Goal: Task Accomplishment & Management: Use online tool/utility

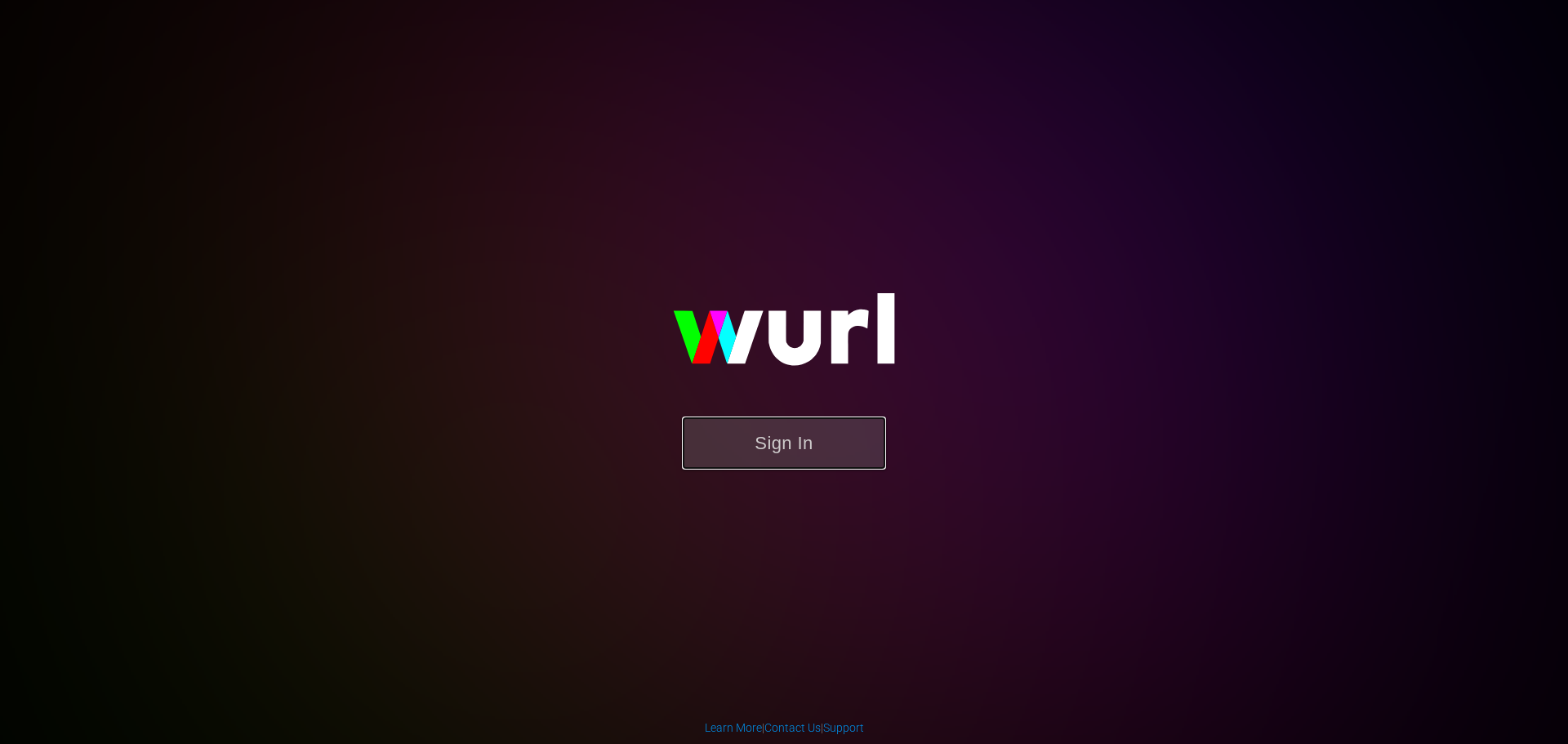
click at [847, 460] on button "Sign In" at bounding box center [784, 443] width 204 height 53
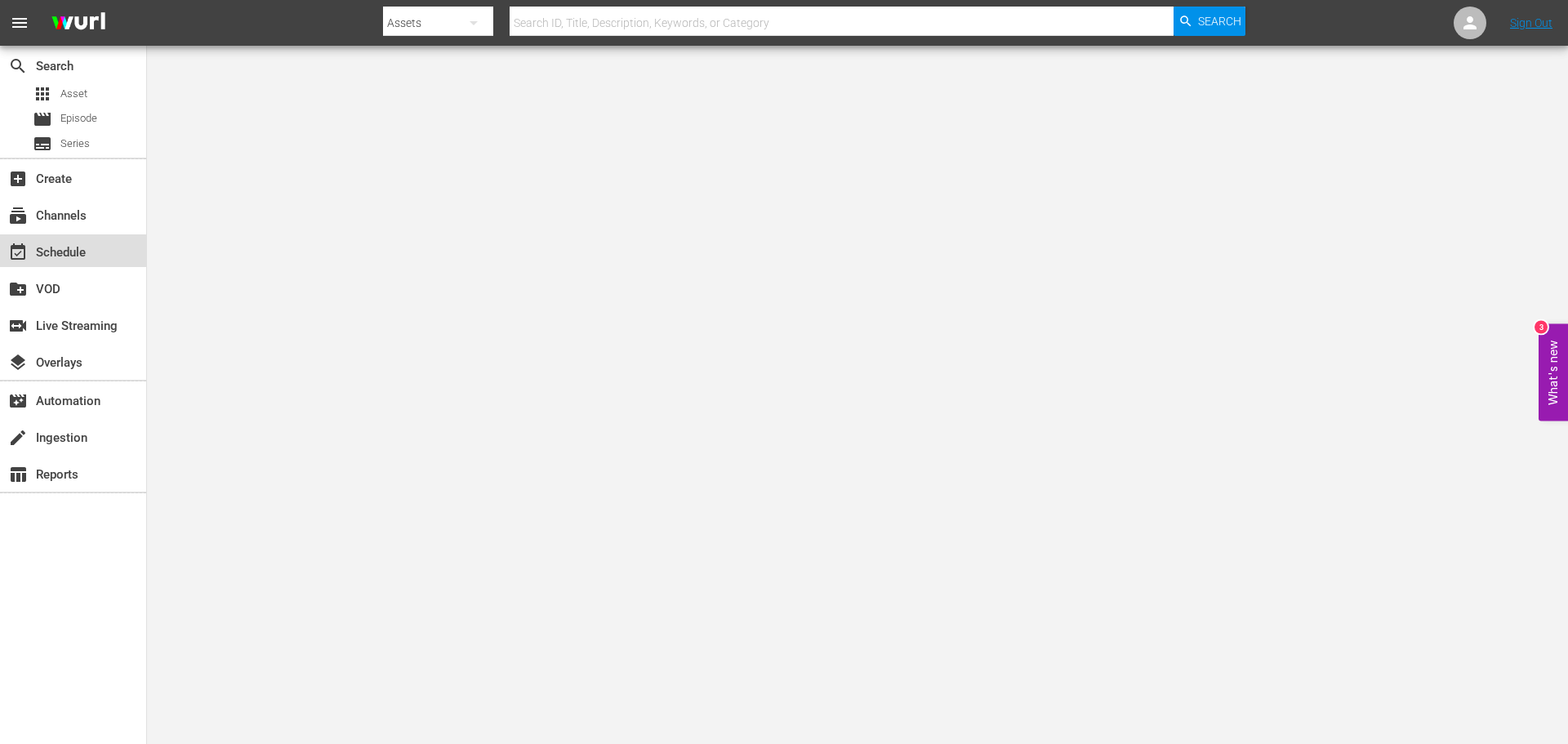
click at [91, 250] on div "event_available Schedule" at bounding box center [45, 250] width 91 height 15
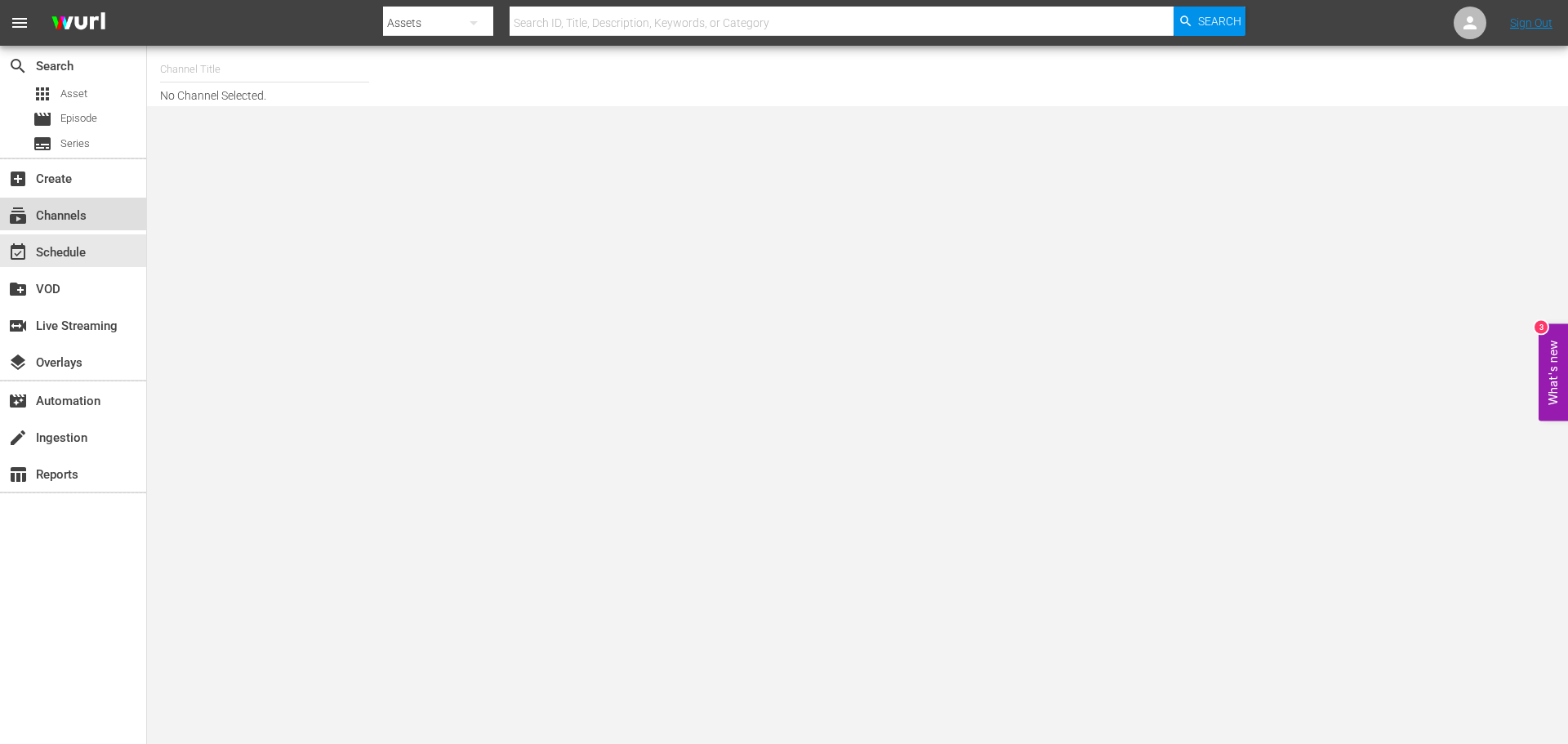
click at [89, 219] on div "subscriptions Channels" at bounding box center [45, 213] width 91 height 15
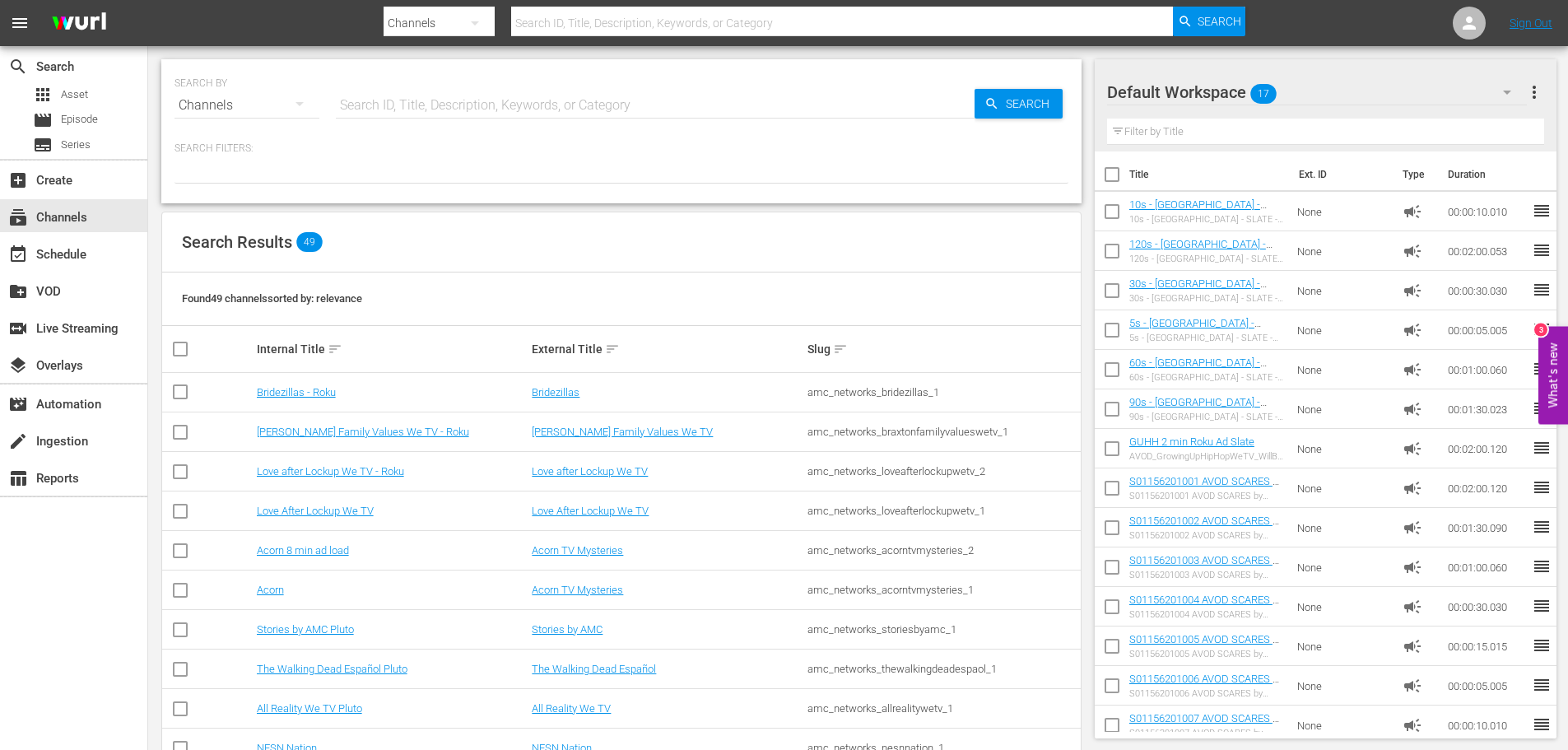
click at [488, 107] on input "text" at bounding box center [656, 105] width 639 height 40
type input "stories"
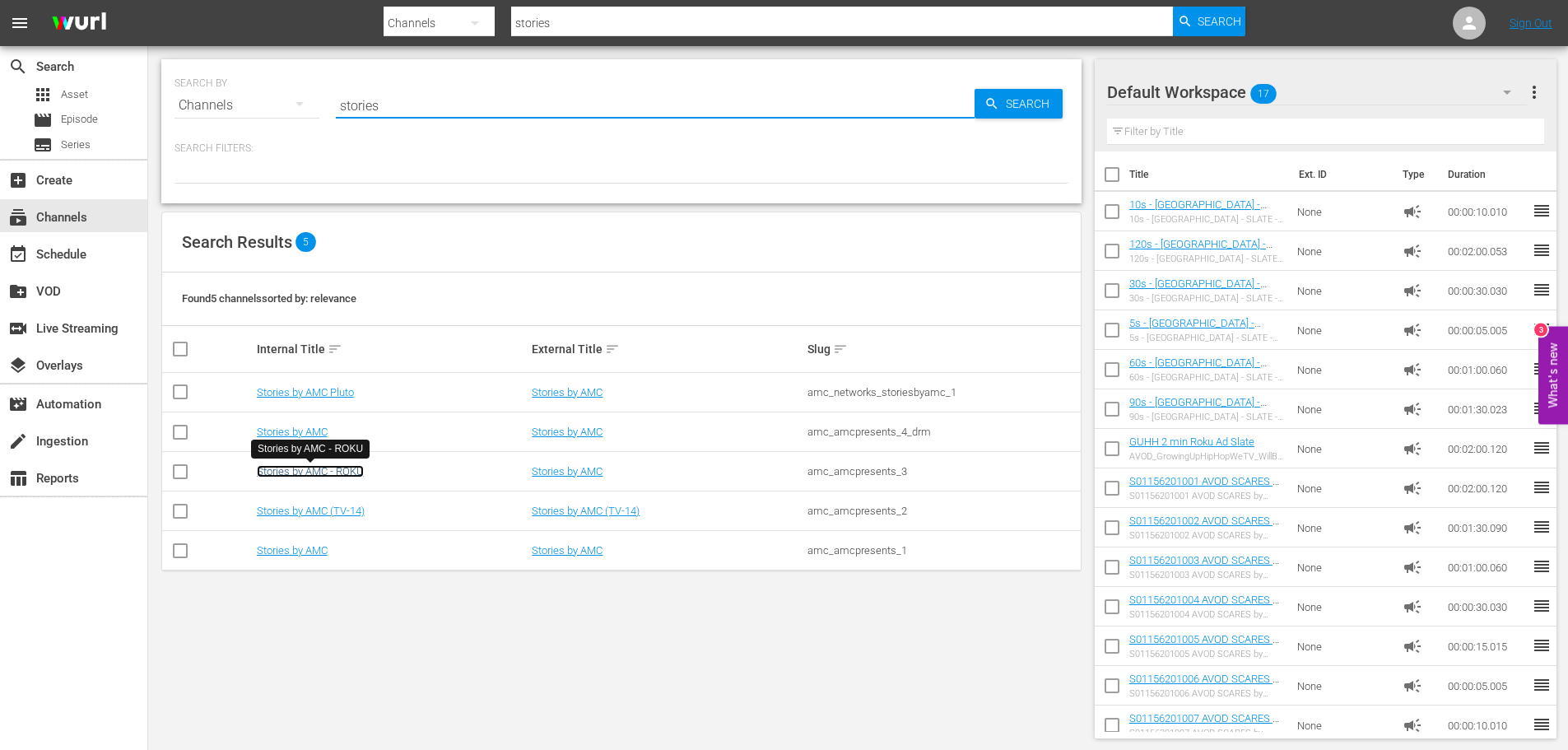
click at [316, 474] on link "Stories by AMC - ROKU" at bounding box center [310, 471] width 107 height 12
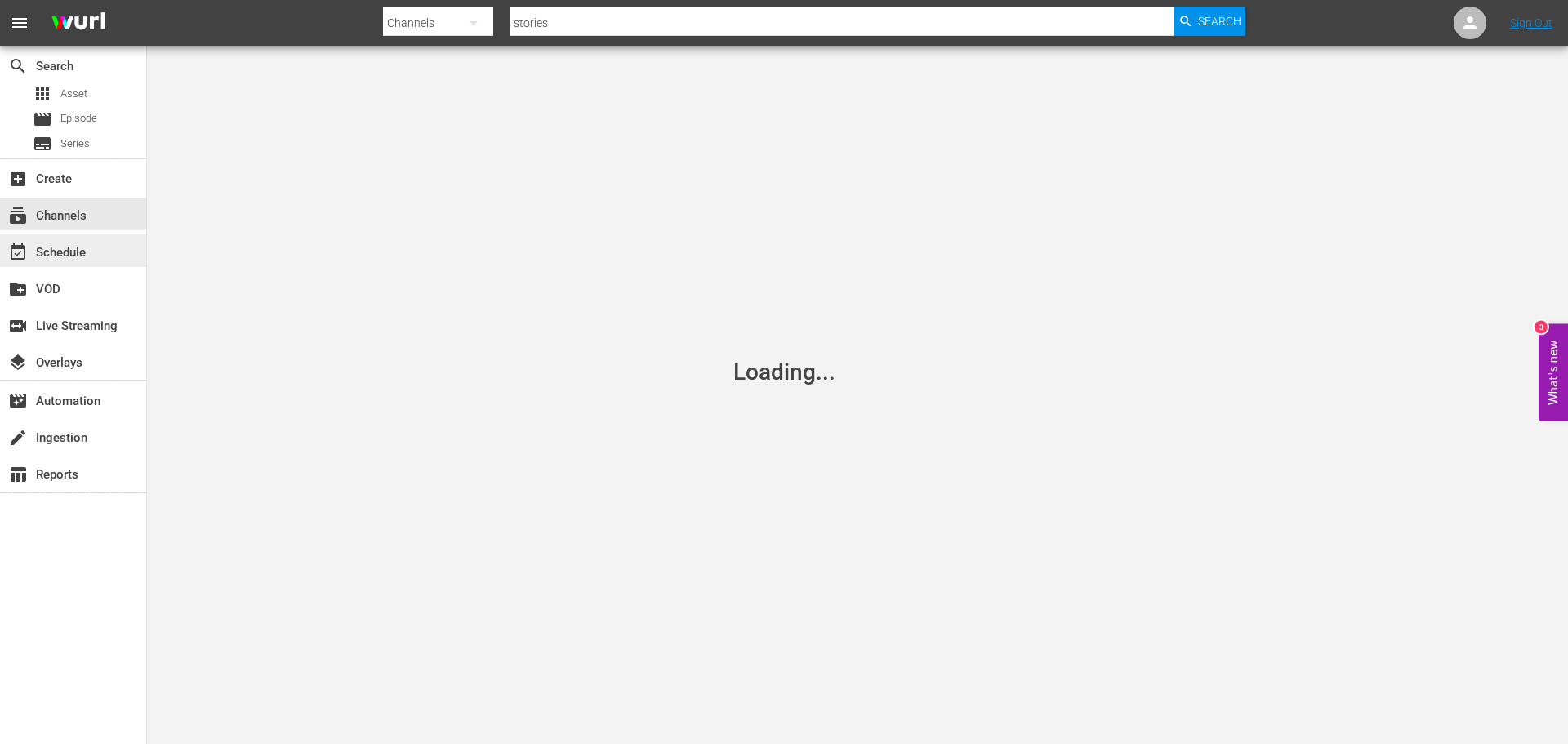
click at [68, 257] on div "event_available Schedule" at bounding box center [45, 250] width 91 height 15
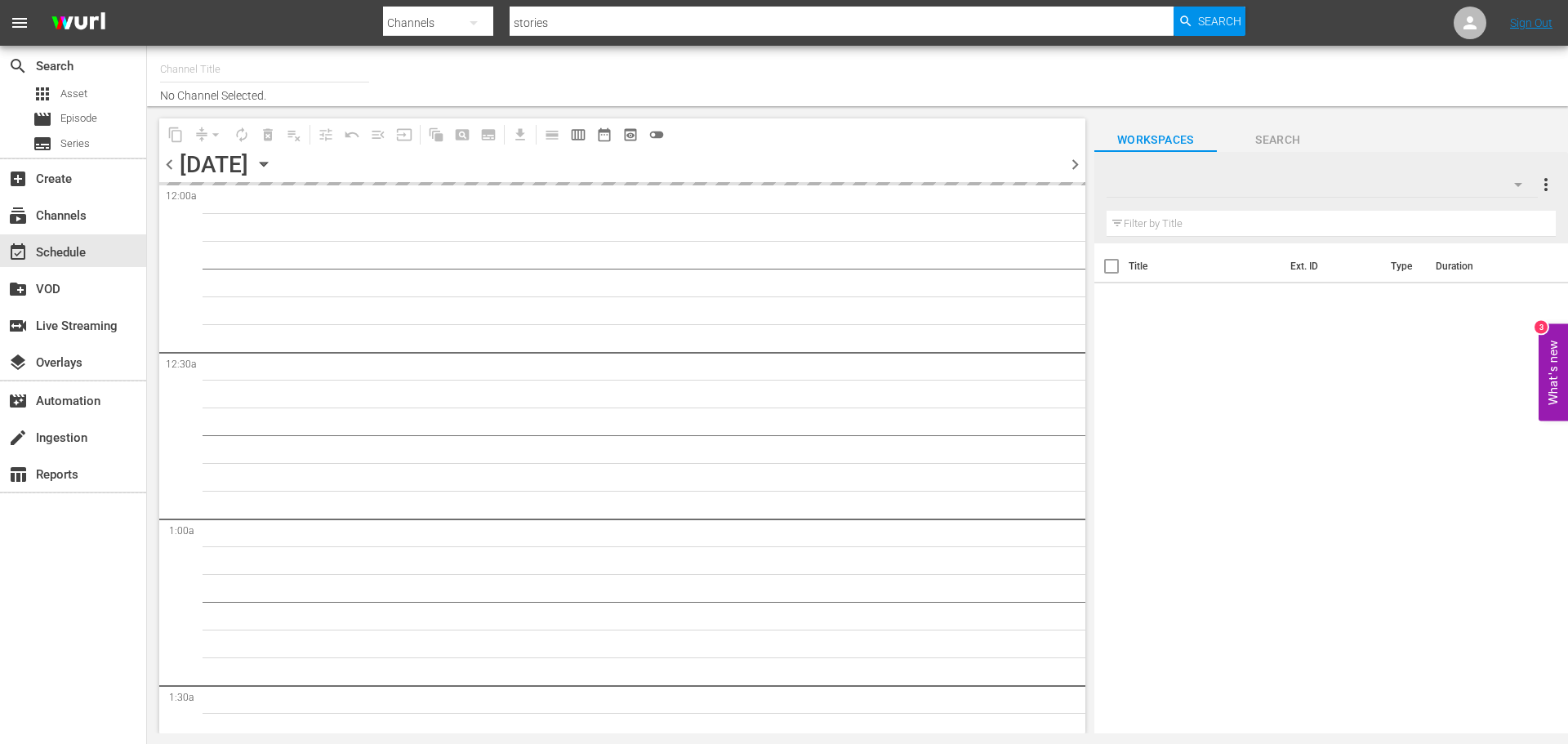
type input "Stories by AMC - ROKU (1214)"
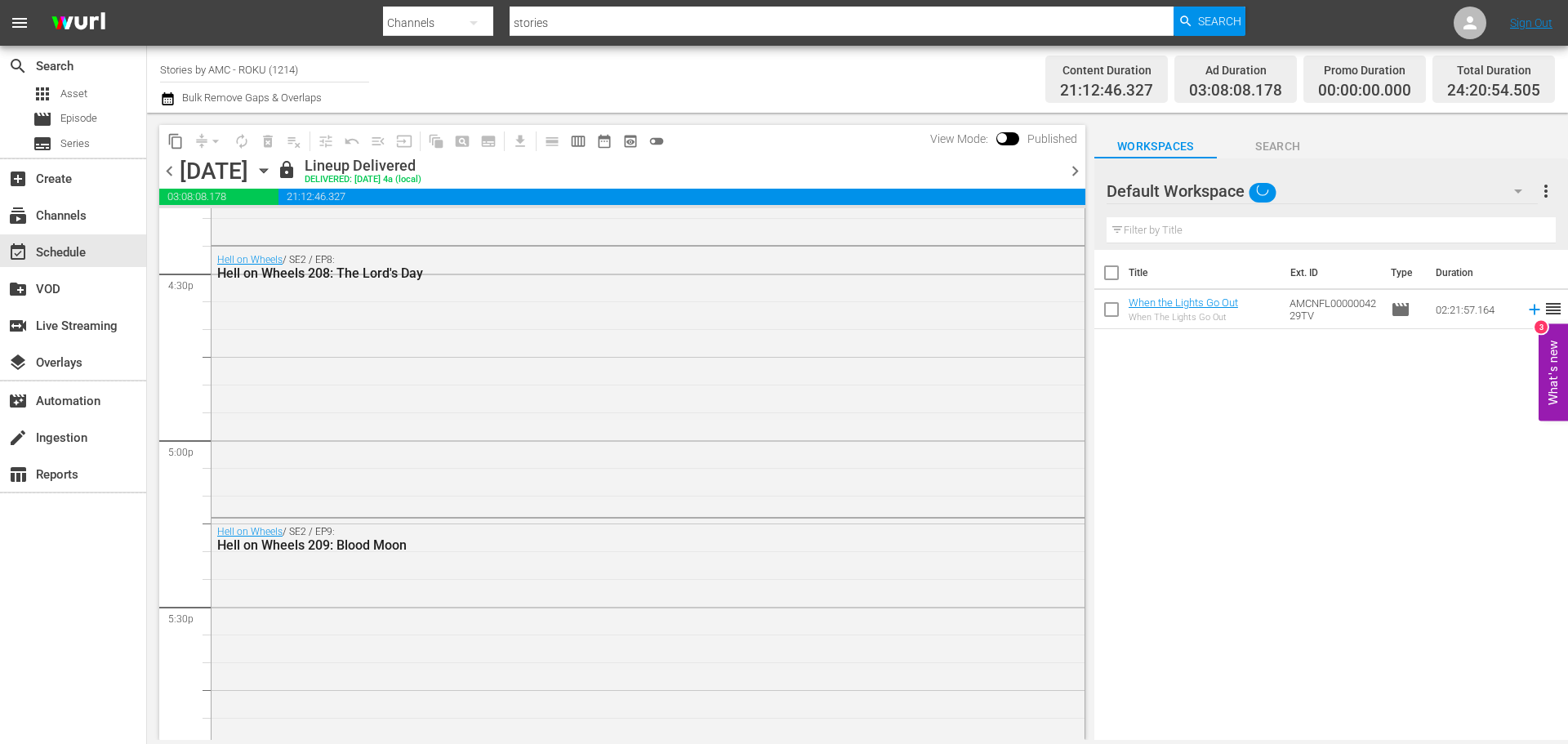
scroll to position [5123, 0]
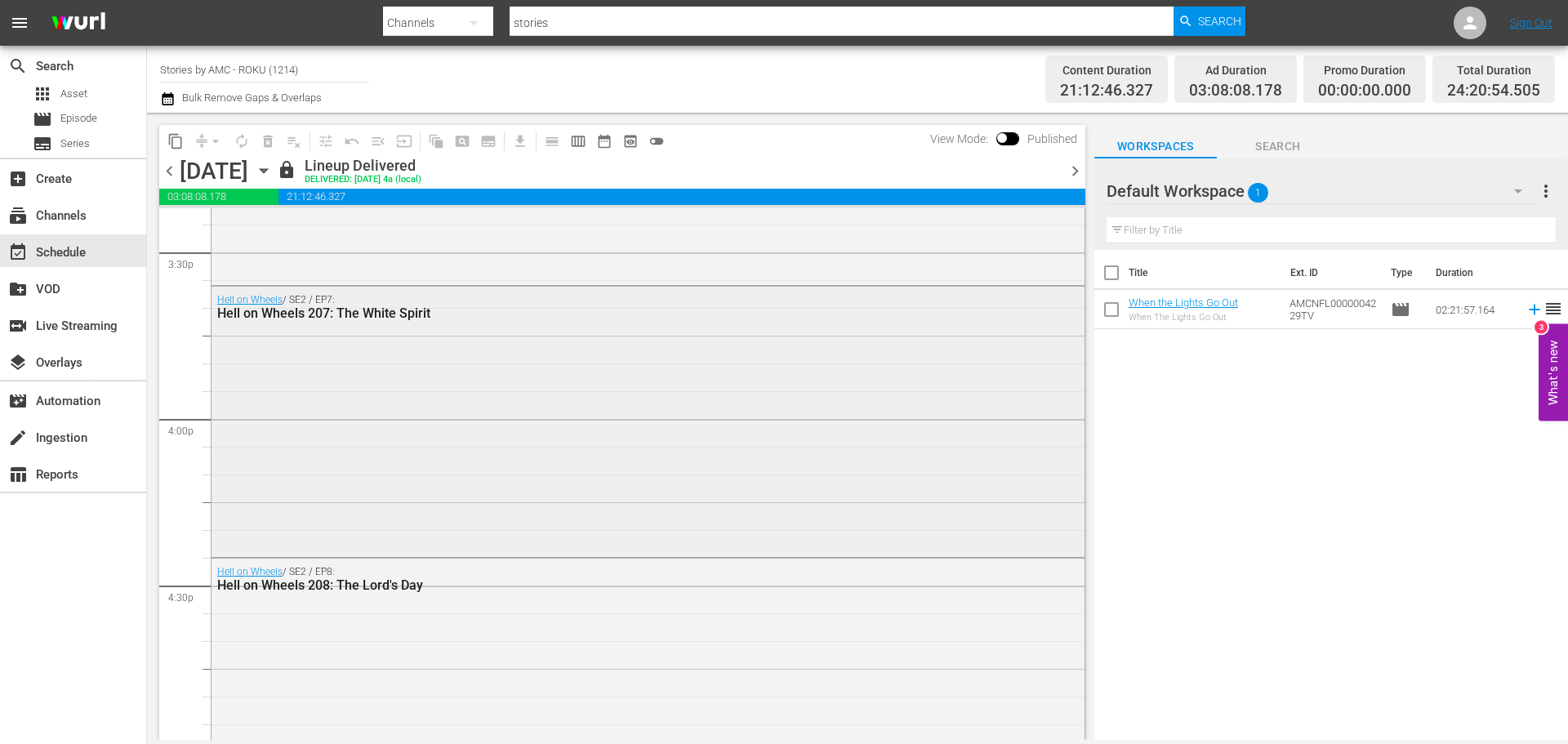
click at [677, 526] on div "Hell on Wheels / SE2 / EP7: Hell on Wheels 207: The White Spirit" at bounding box center [648, 420] width 873 height 267
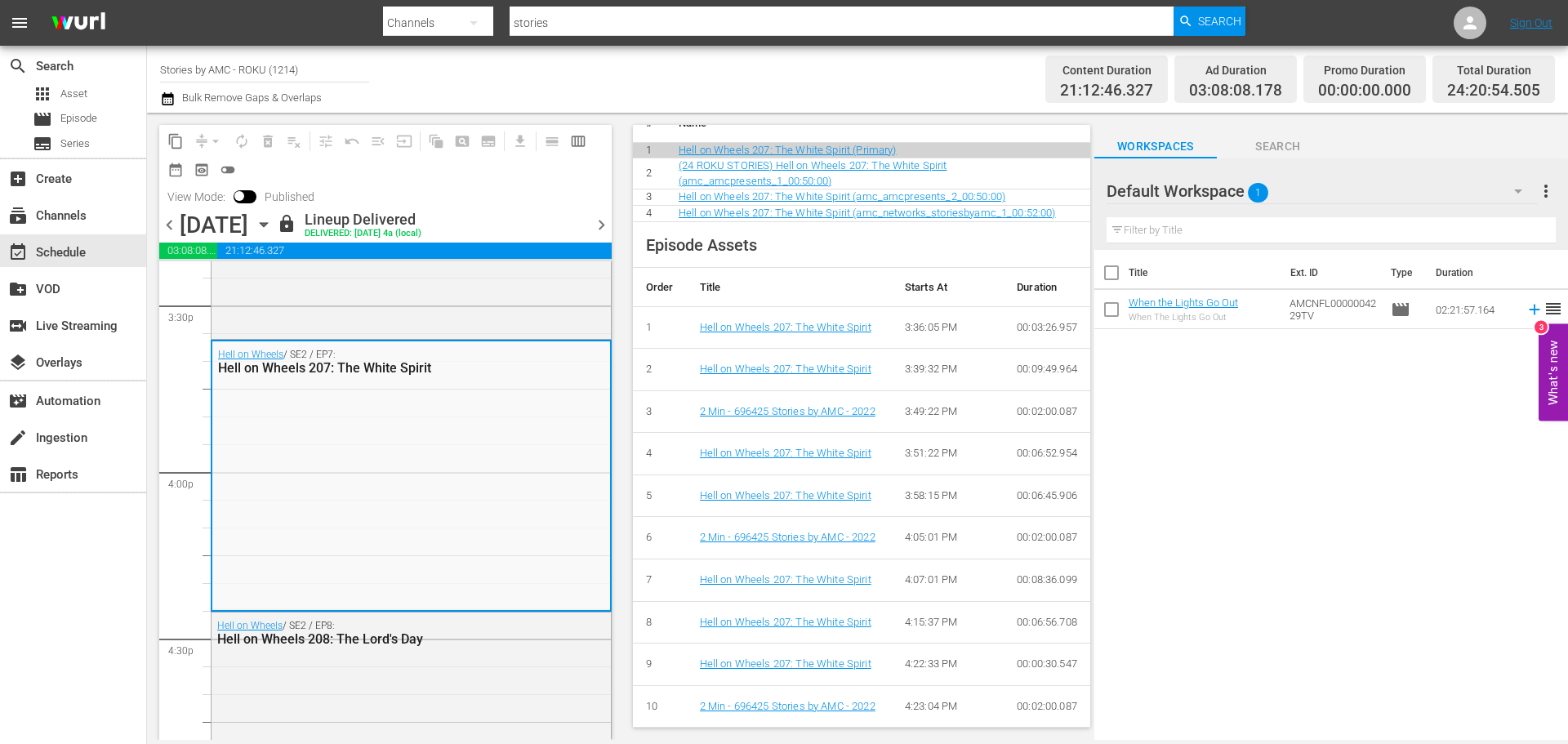
scroll to position [719, 0]
